Goal: Task Accomplishment & Management: Use online tool/utility

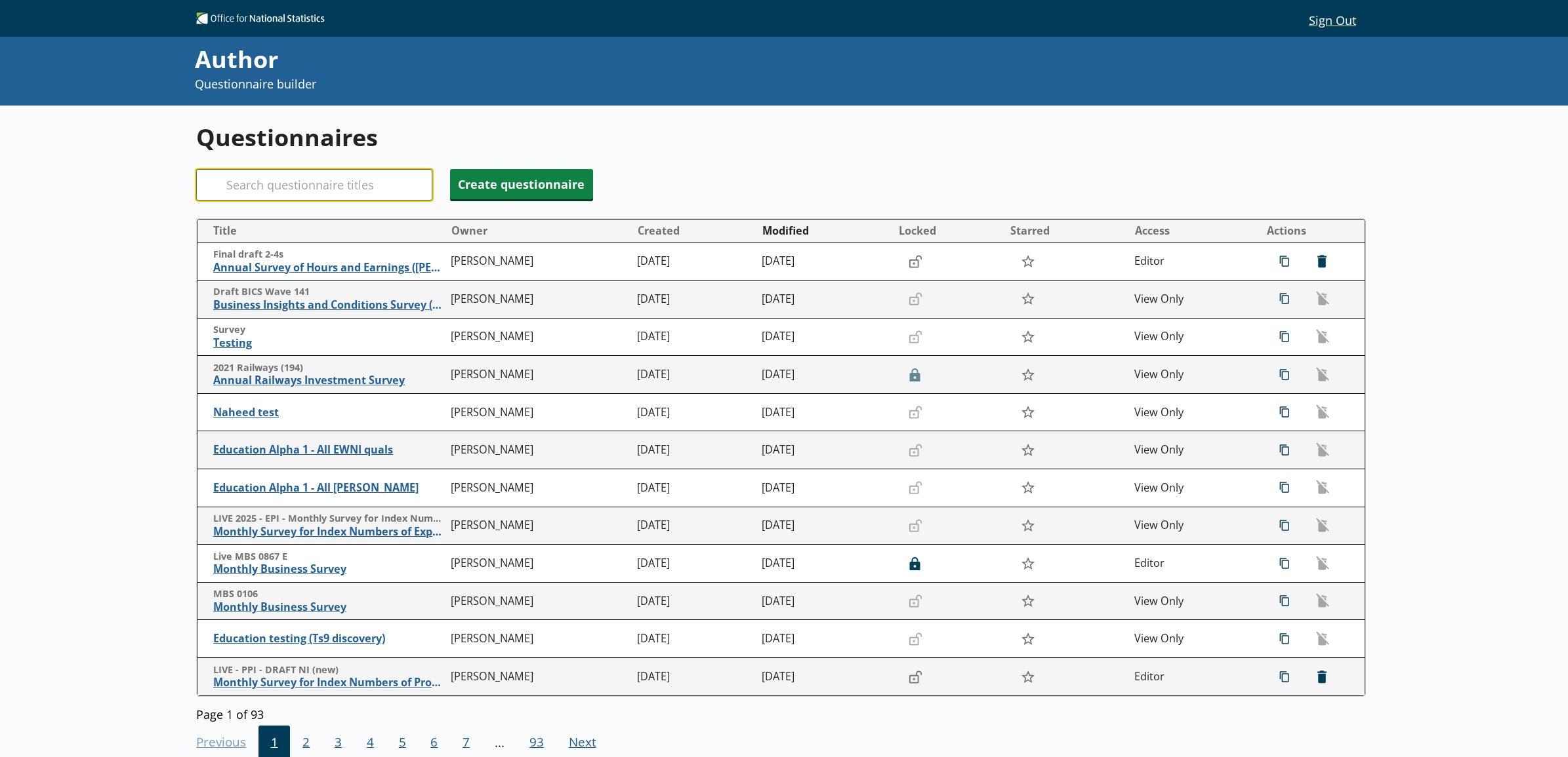
drag, startPoint x: 122, startPoint y: 3, endPoint x: 332, endPoint y: 180, distance: 274.6
click at [332, 180] on input "Search" at bounding box center [314, 185] width 236 height 32
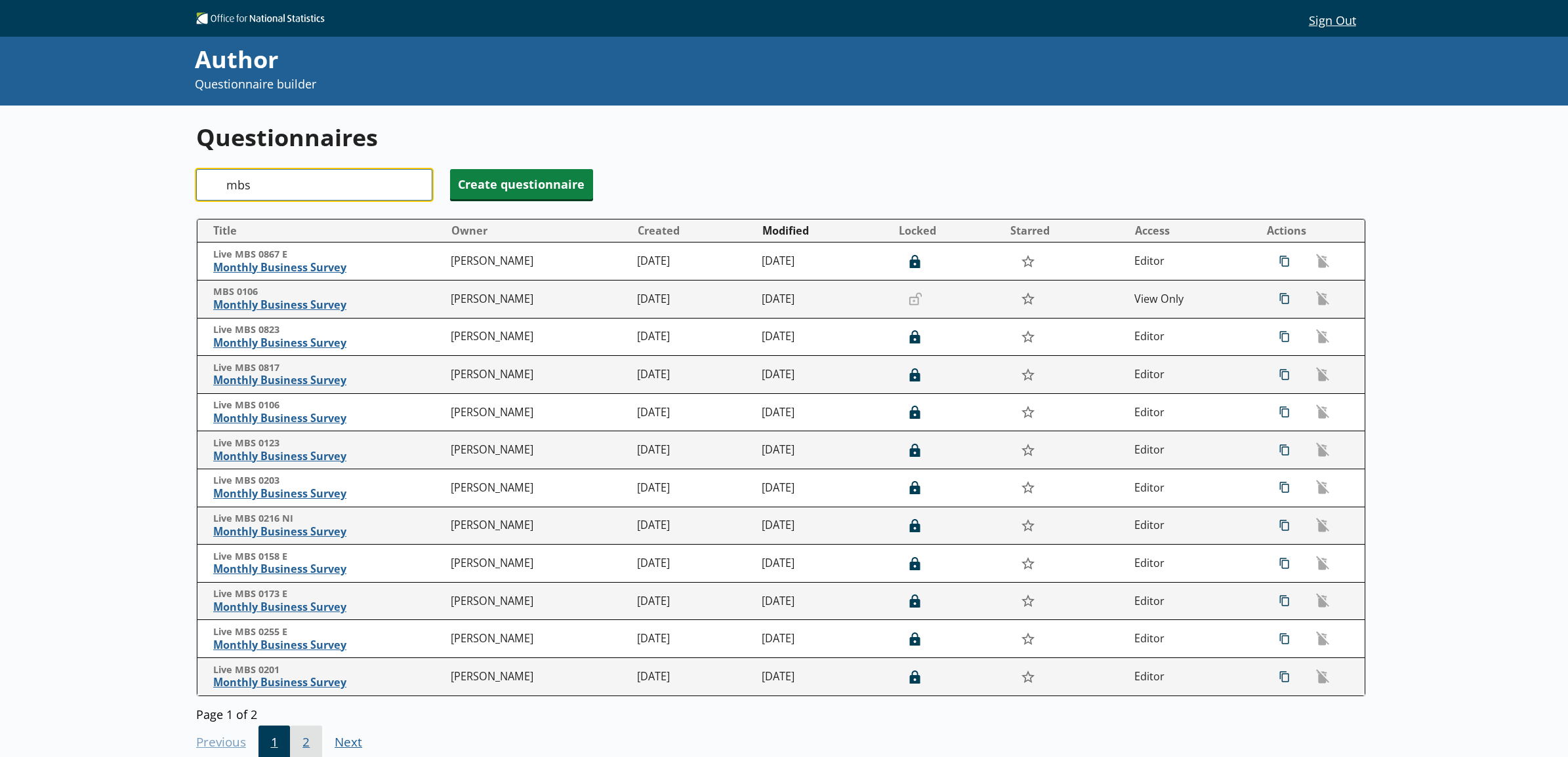
type input "mbs"
click at [310, 742] on span "2" at bounding box center [306, 744] width 32 height 36
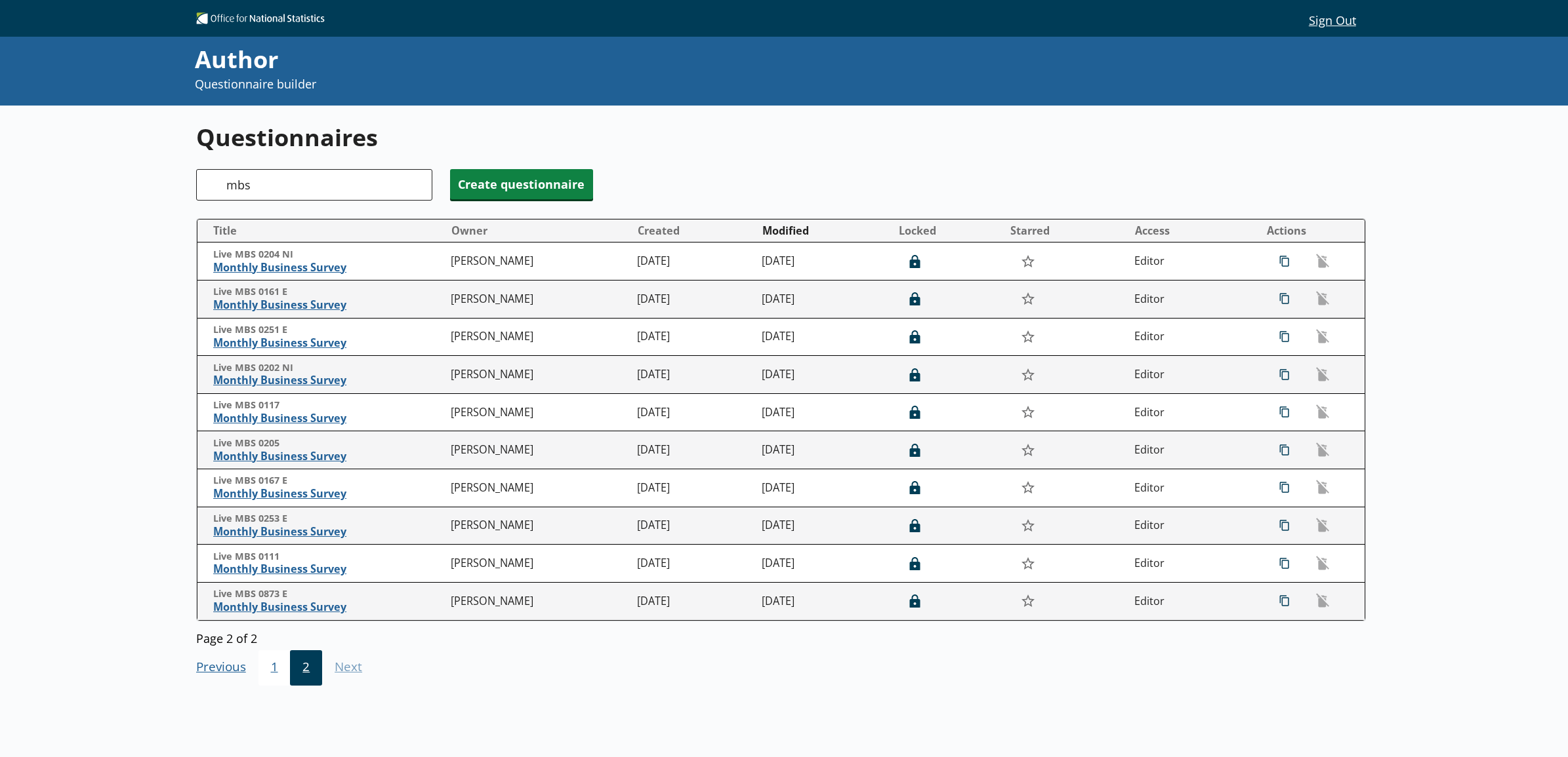
click at [266, 675] on span "1" at bounding box center [274, 668] width 32 height 36
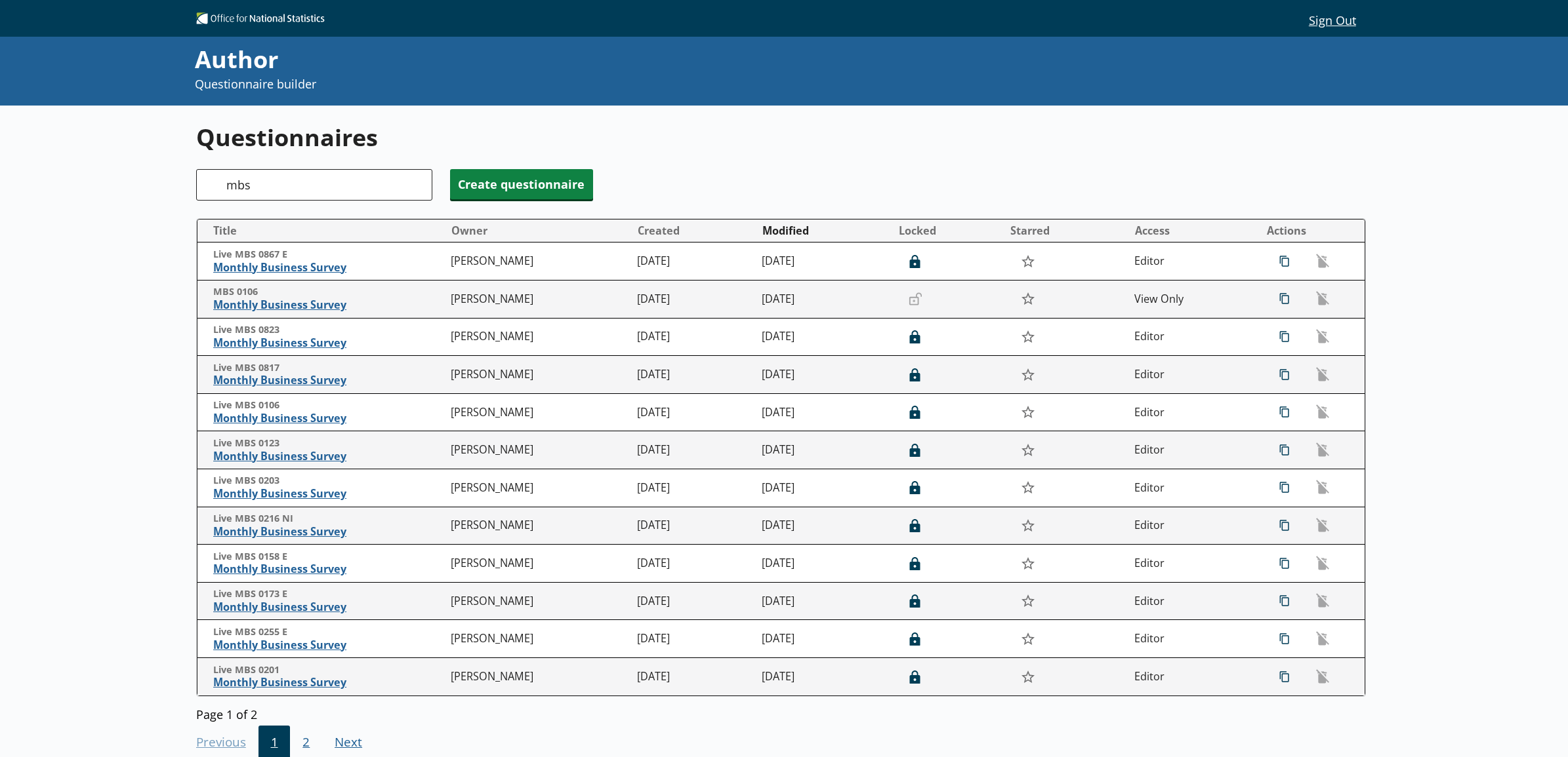
click at [695, 183] on div "Search mbs Create questionnaire" at bounding box center [781, 185] width 1170 height 32
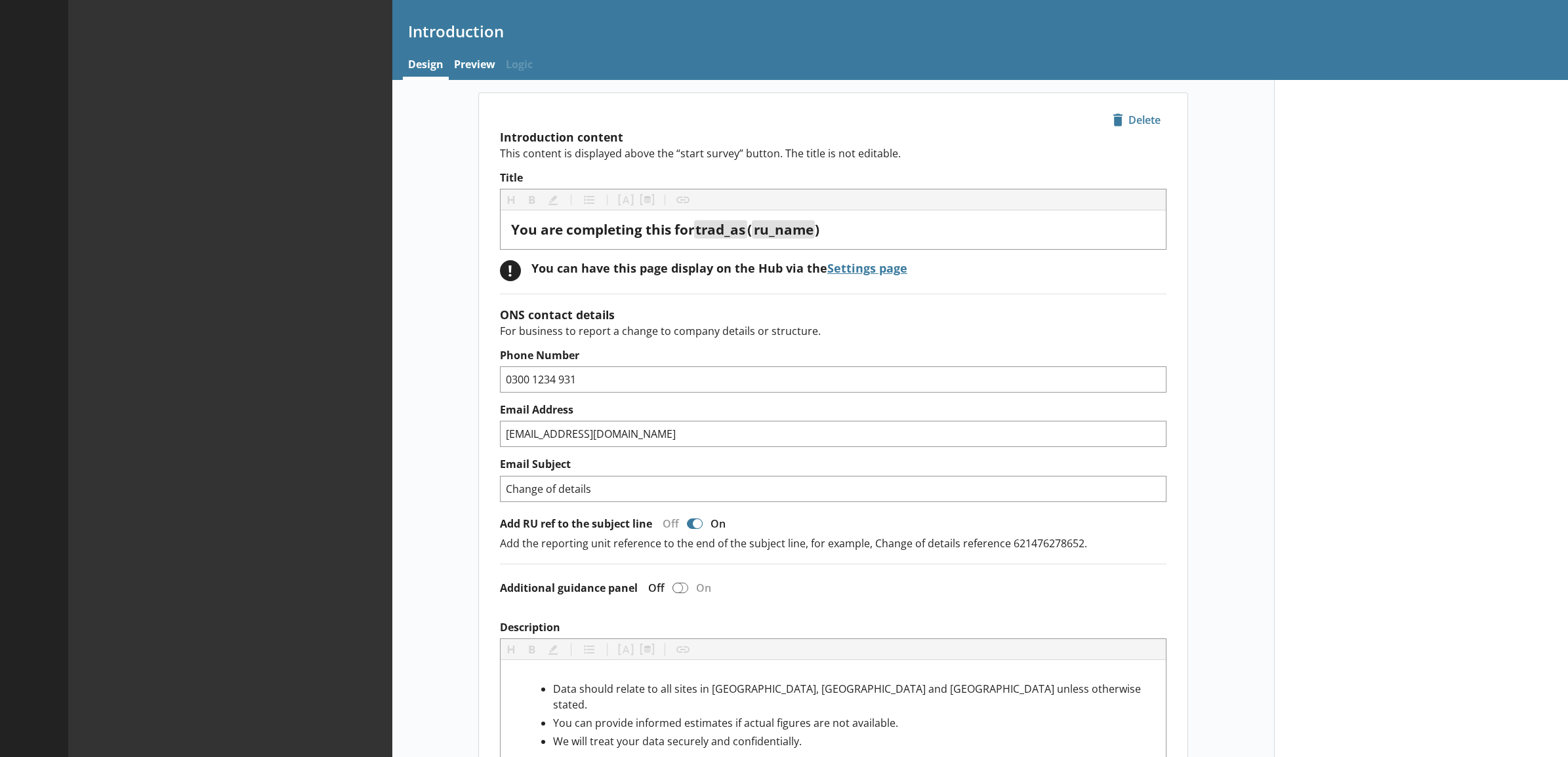
type textarea "x"
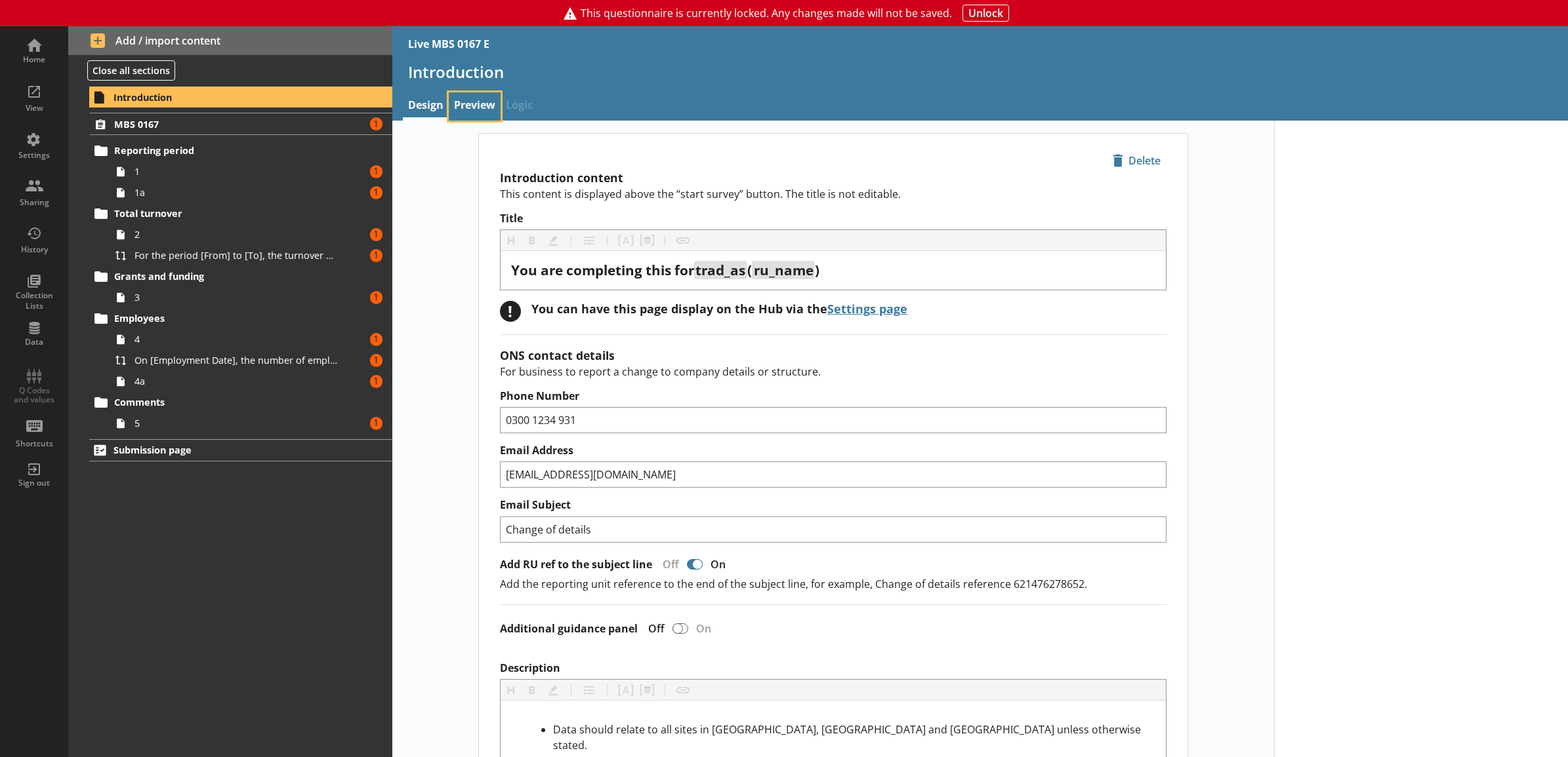
click at [483, 110] on link "Preview" at bounding box center [474, 107] width 52 height 28
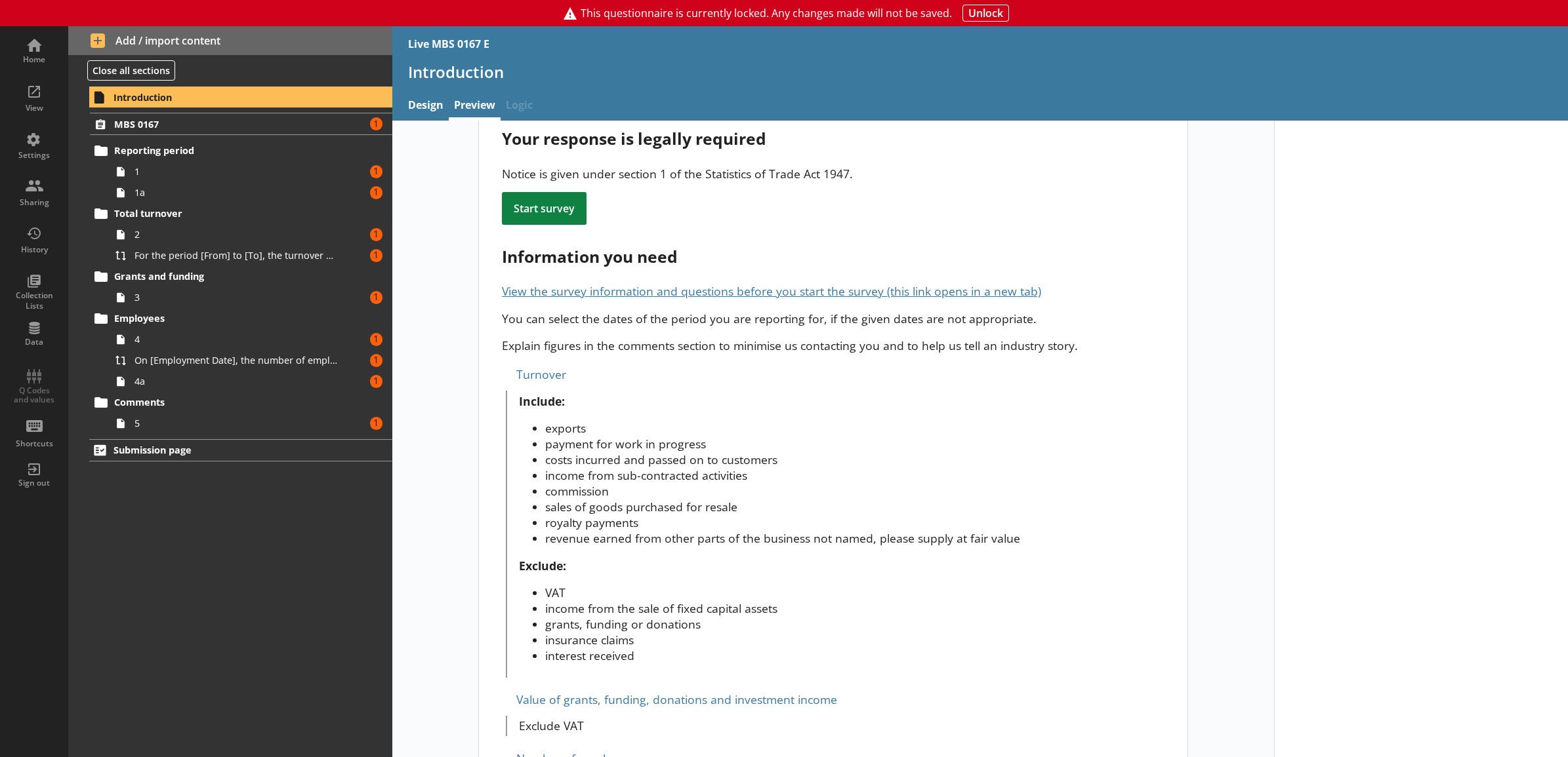
scroll to position [273, 0]
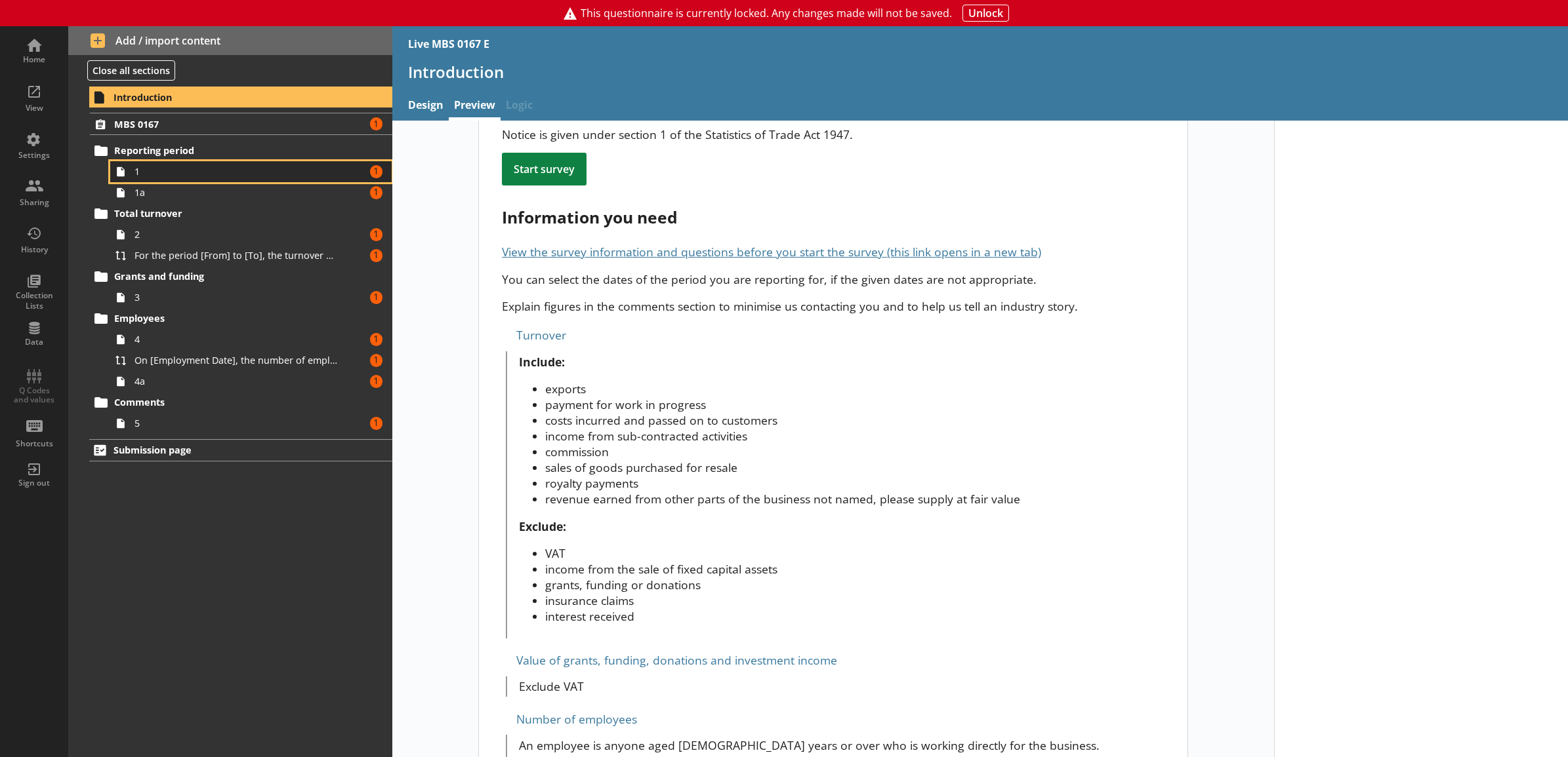
click at [234, 174] on span "1" at bounding box center [236, 171] width 204 height 12
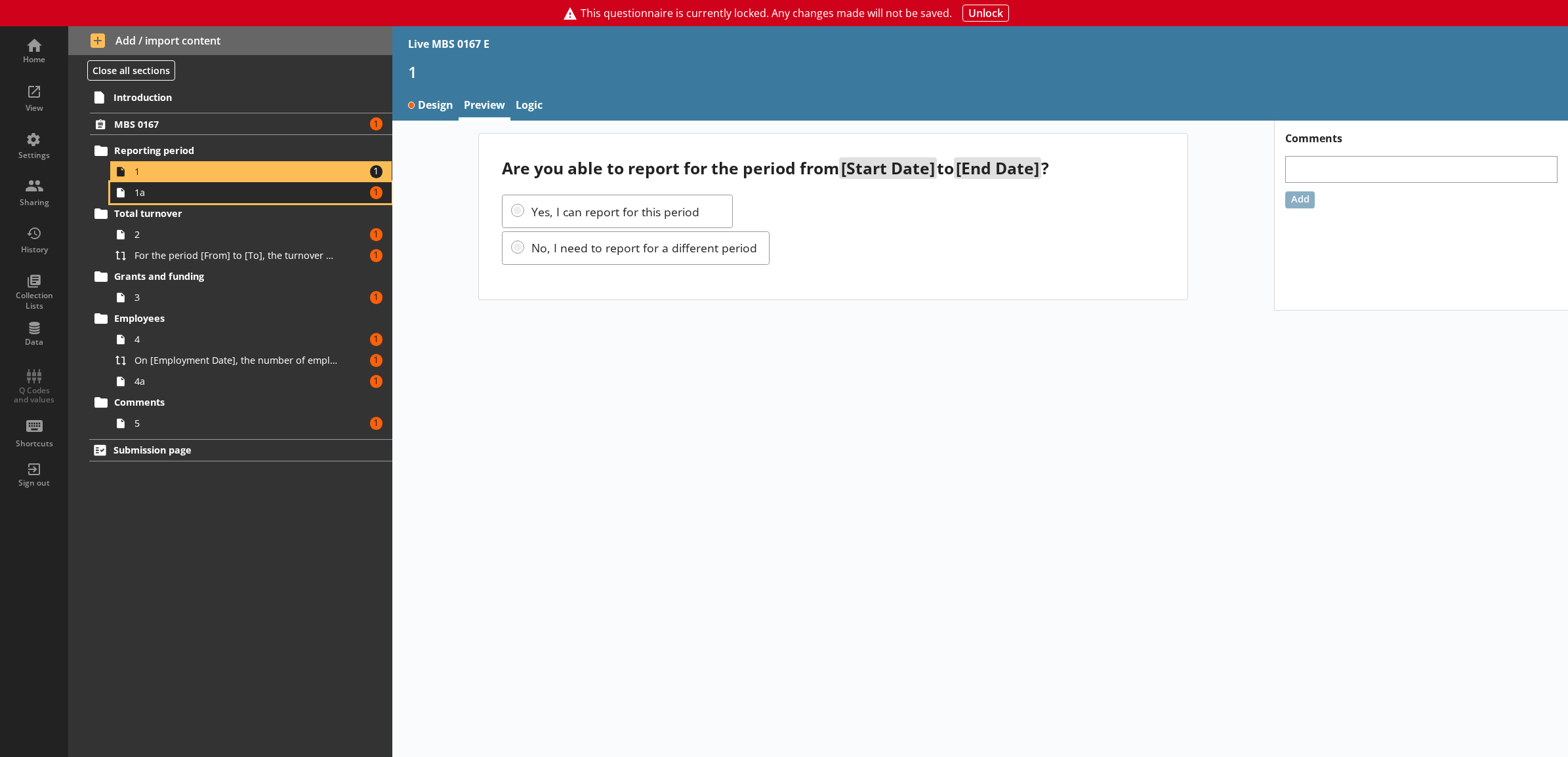
click at [235, 187] on span "1a" at bounding box center [236, 192] width 204 height 12
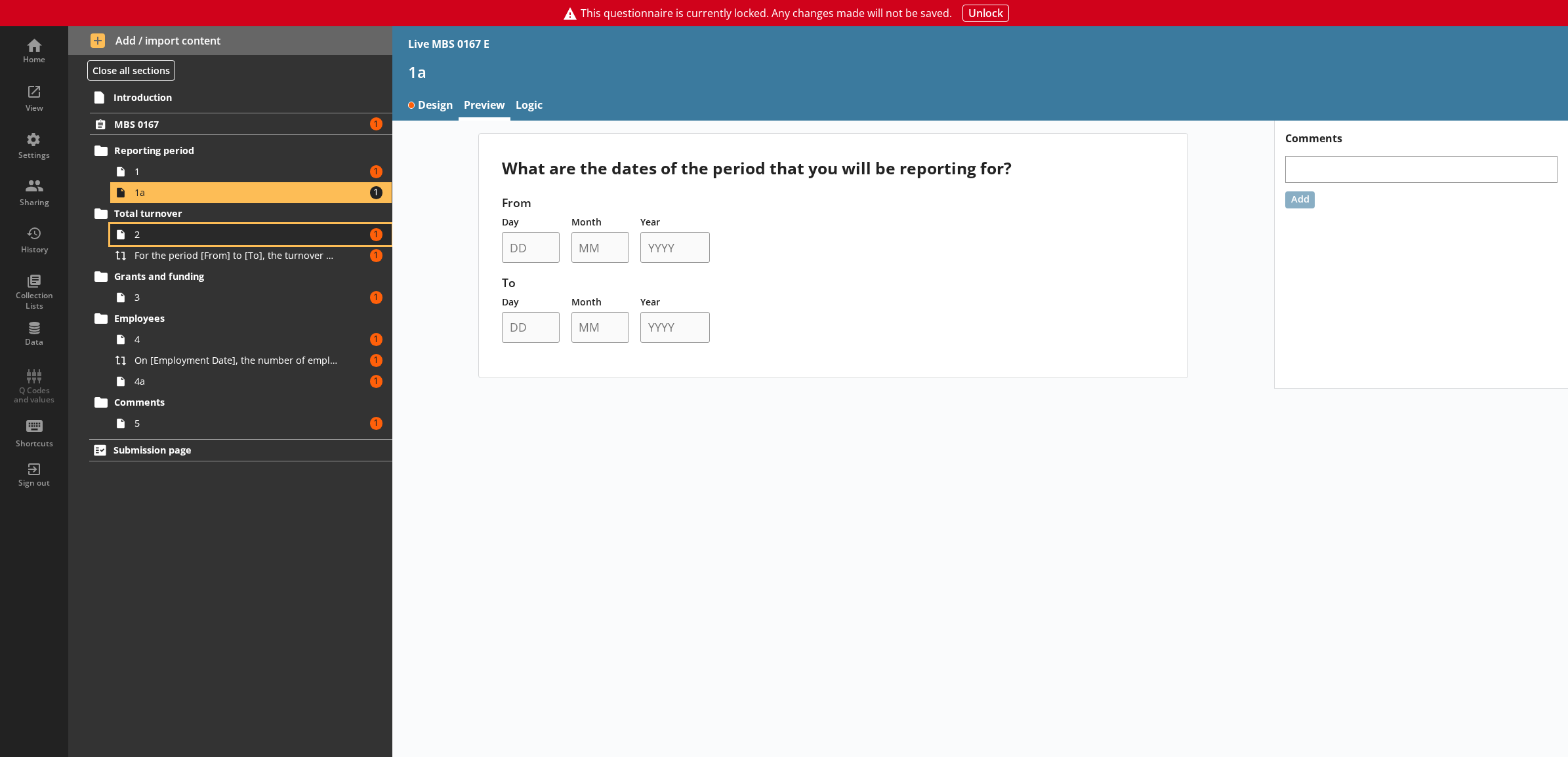
click at [240, 235] on span "2" at bounding box center [236, 234] width 204 height 12
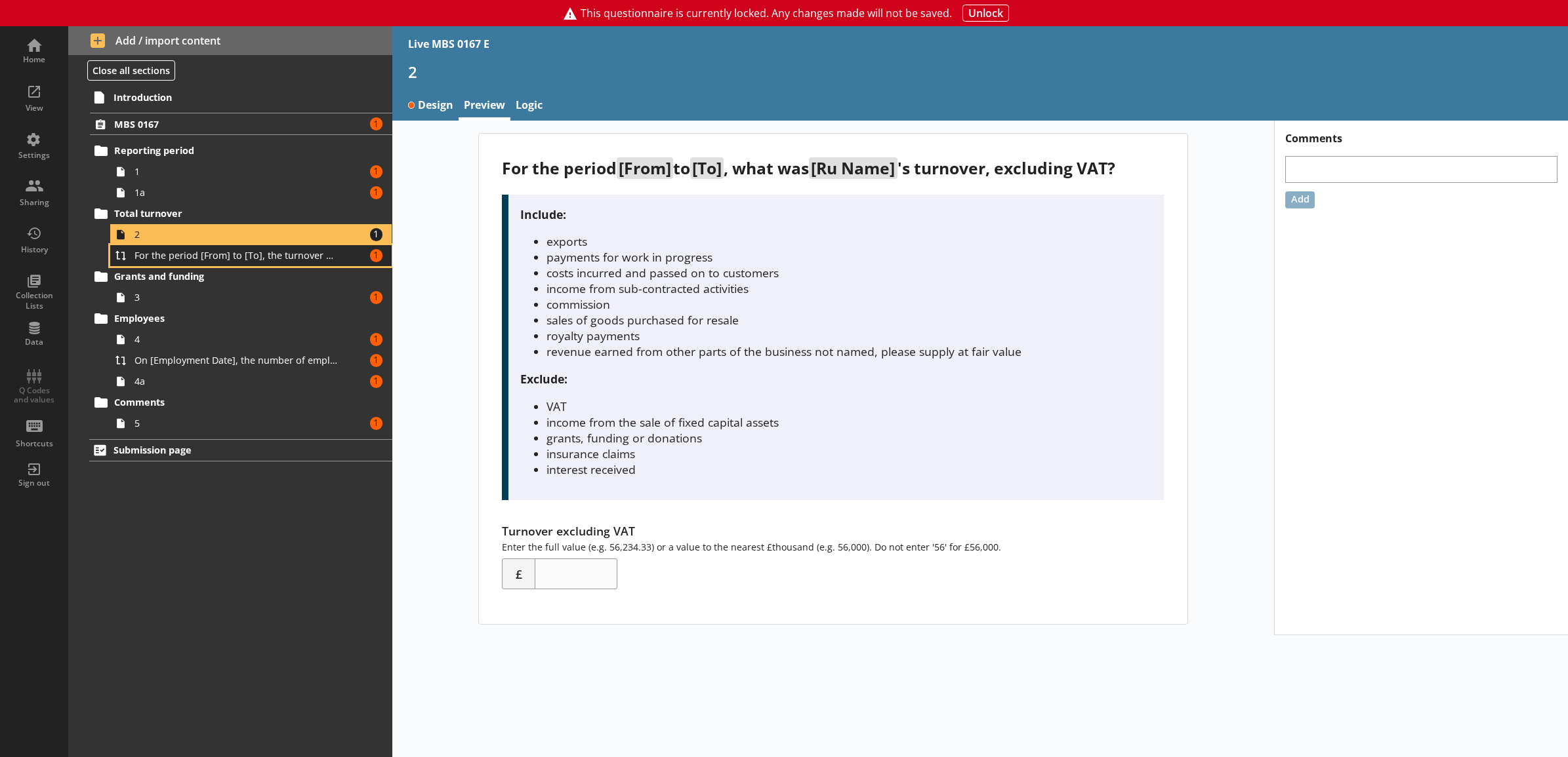
click at [243, 257] on span "For the period [From] to [To], the turnover was [Turnover excluding VAT], is th…" at bounding box center [236, 255] width 204 height 12
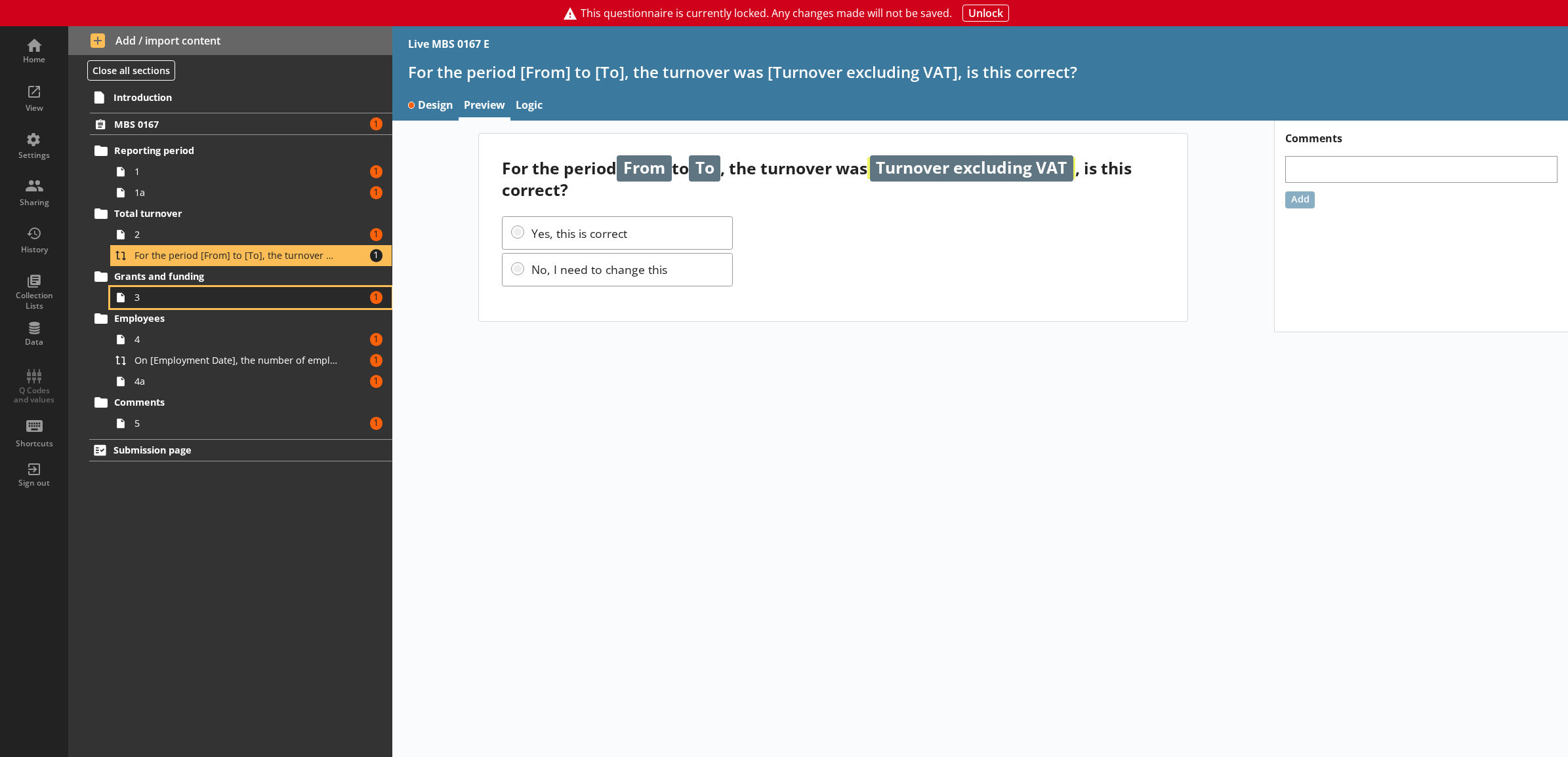
click at [246, 294] on span "3" at bounding box center [236, 297] width 204 height 12
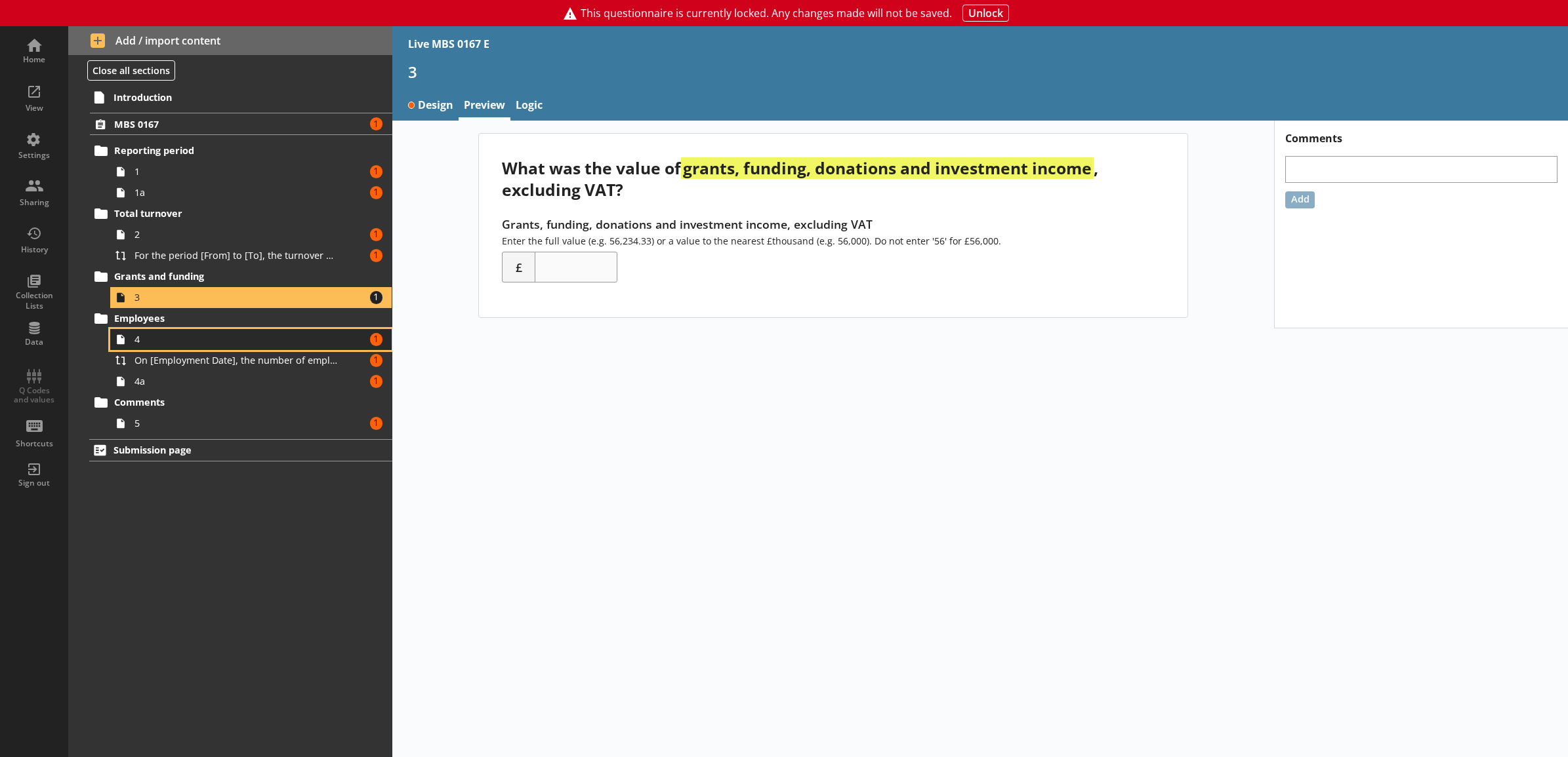
click at [250, 336] on span "4" at bounding box center [236, 339] width 204 height 12
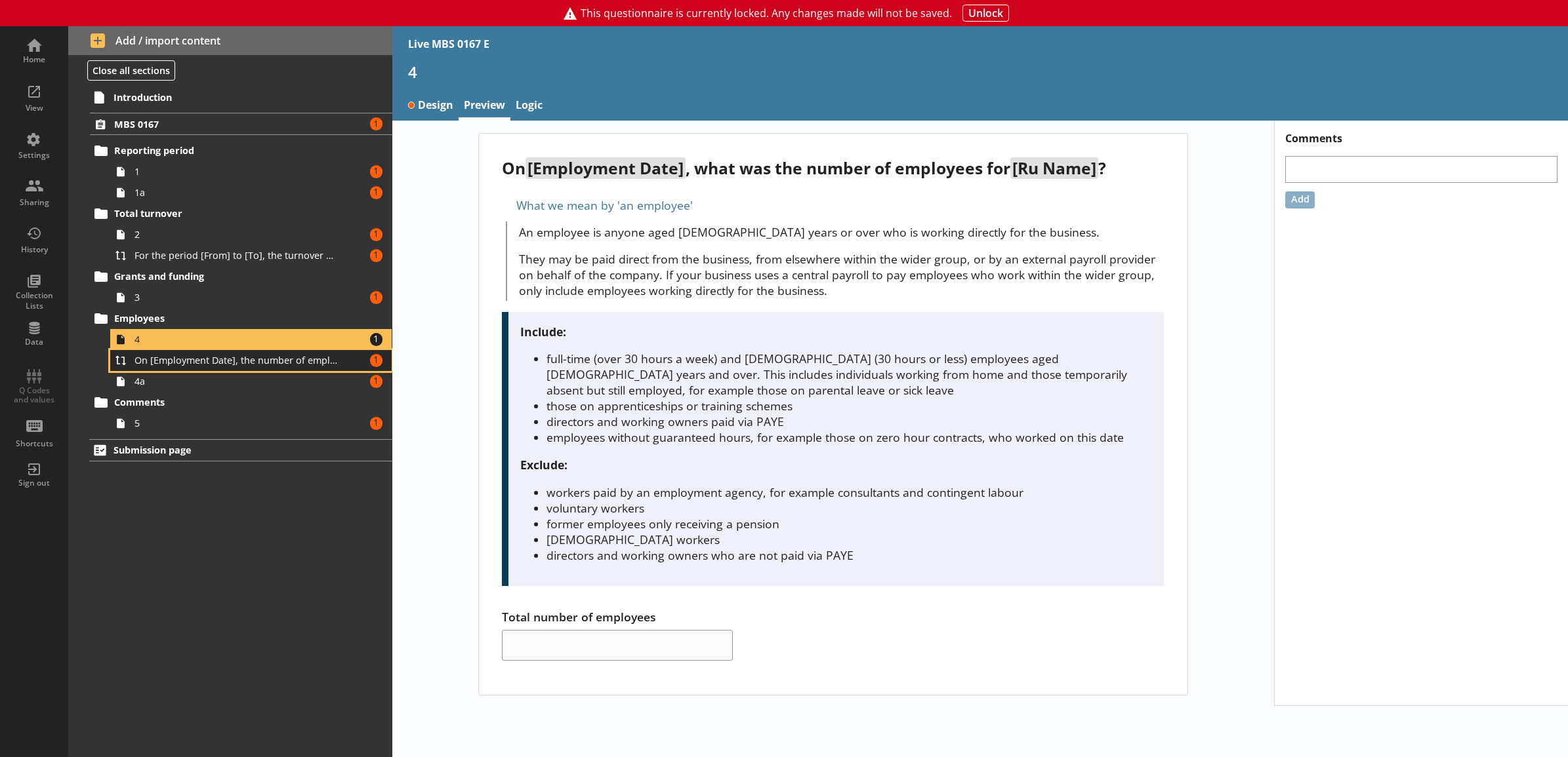
click at [238, 370] on link "On [Employment Date], the number of employees for [Ru Name] was [Total number o…" at bounding box center [251, 360] width 282 height 21
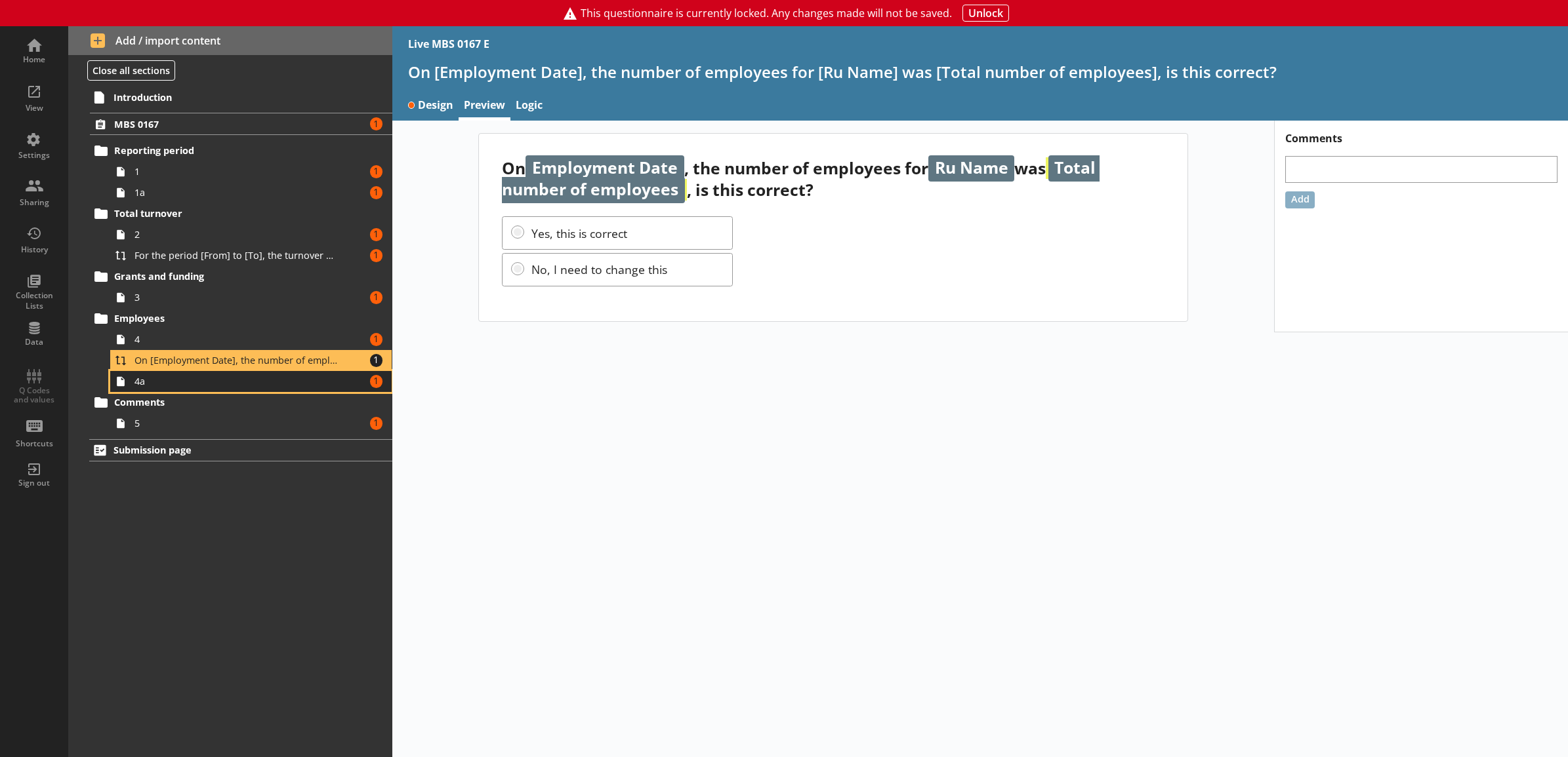
click at [238, 377] on span "4a" at bounding box center [236, 381] width 204 height 12
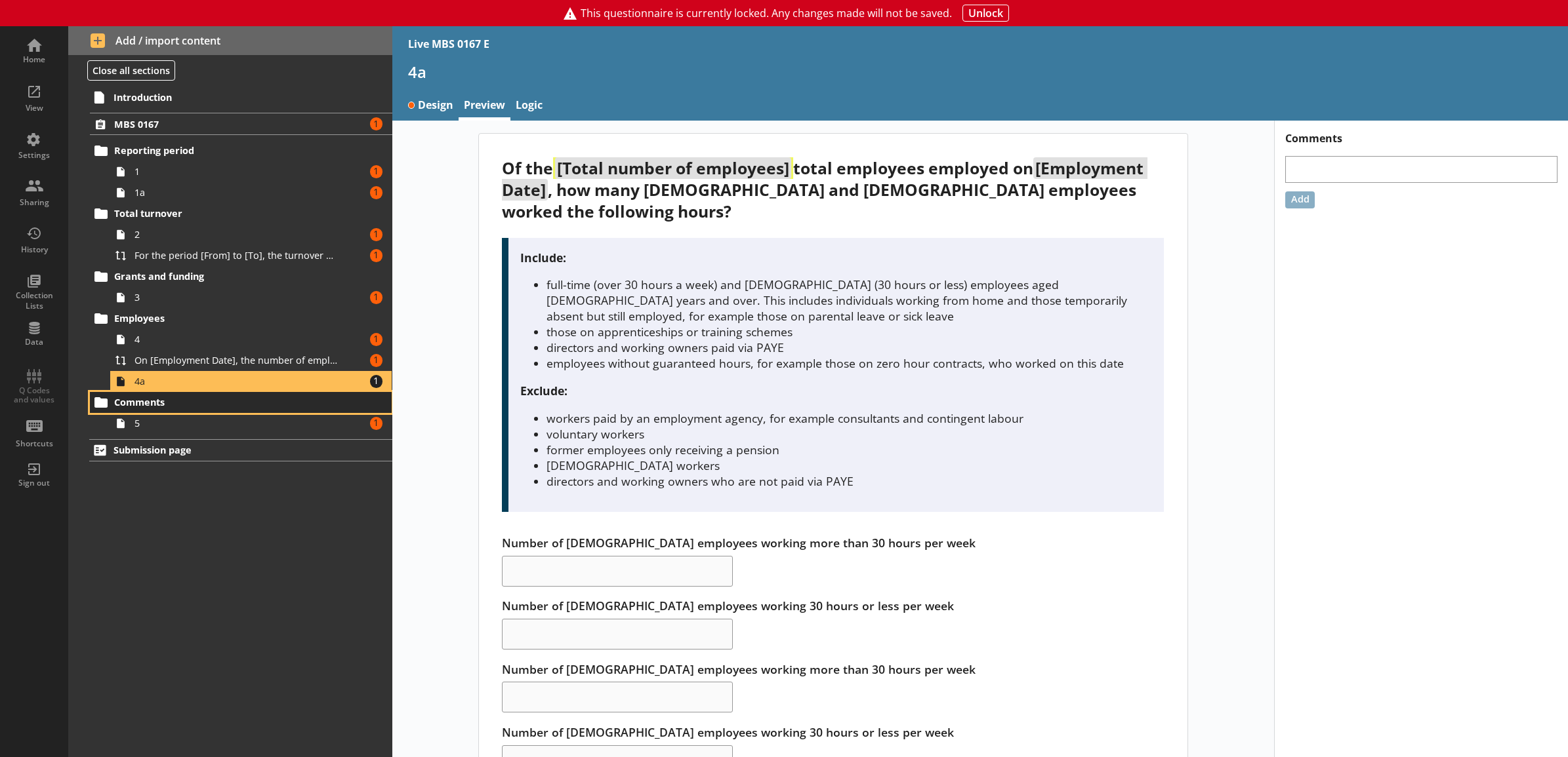
click at [233, 404] on span "Comments" at bounding box center [223, 402] width 219 height 12
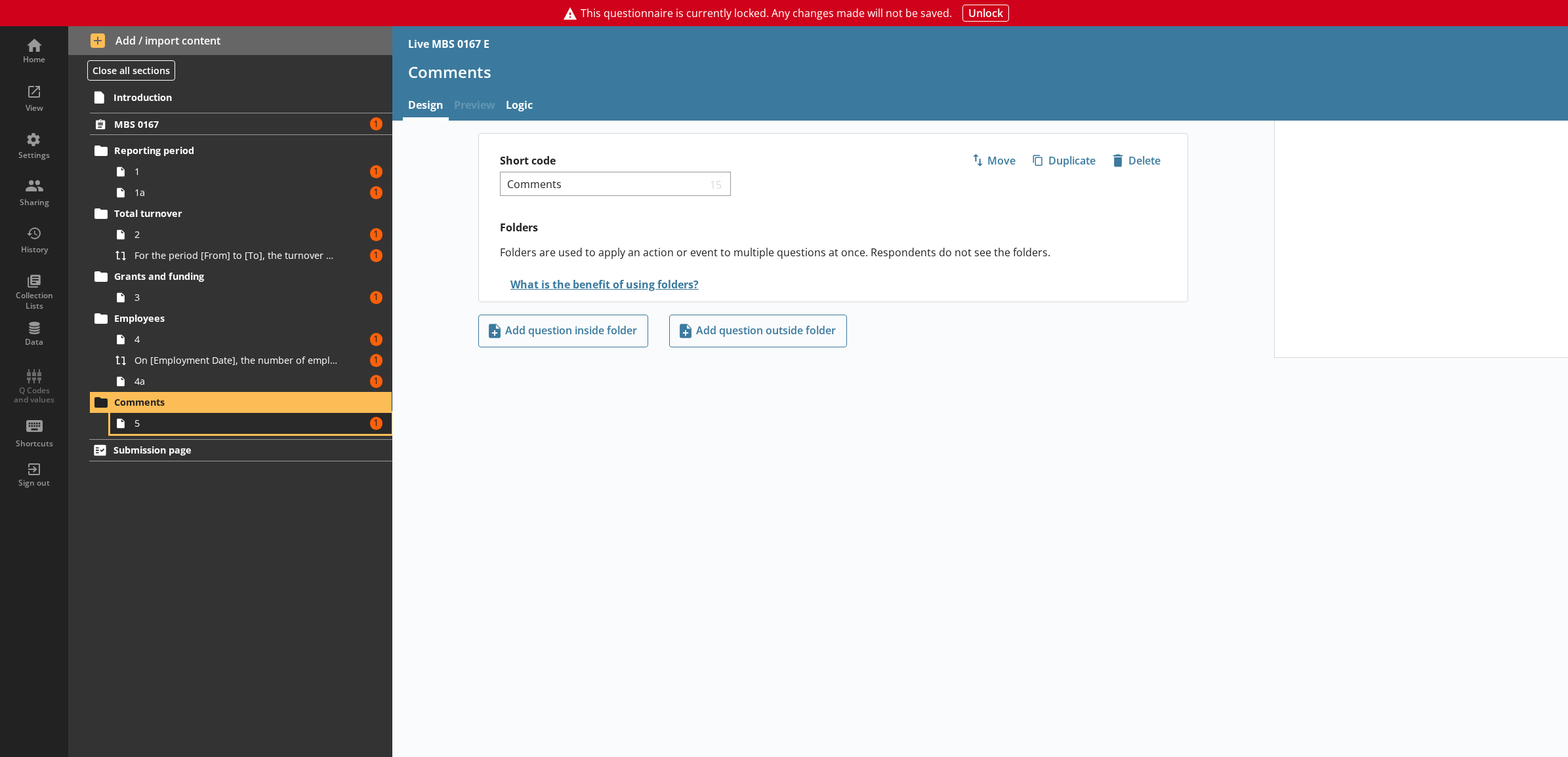
click at [227, 425] on span "5" at bounding box center [236, 423] width 204 height 12
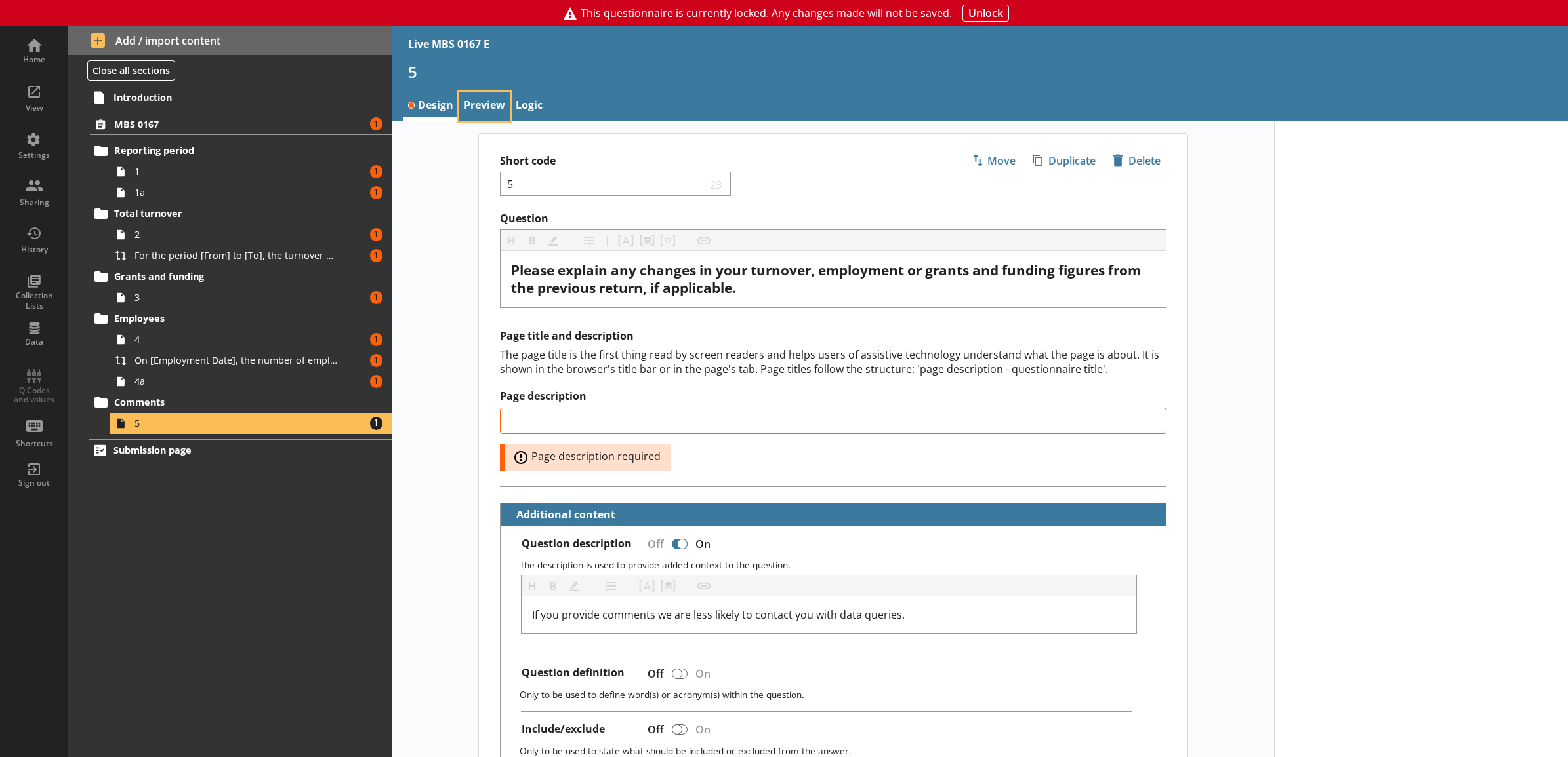
click at [473, 108] on link "Preview" at bounding box center [484, 107] width 52 height 28
